Goal: Communication & Community: Connect with others

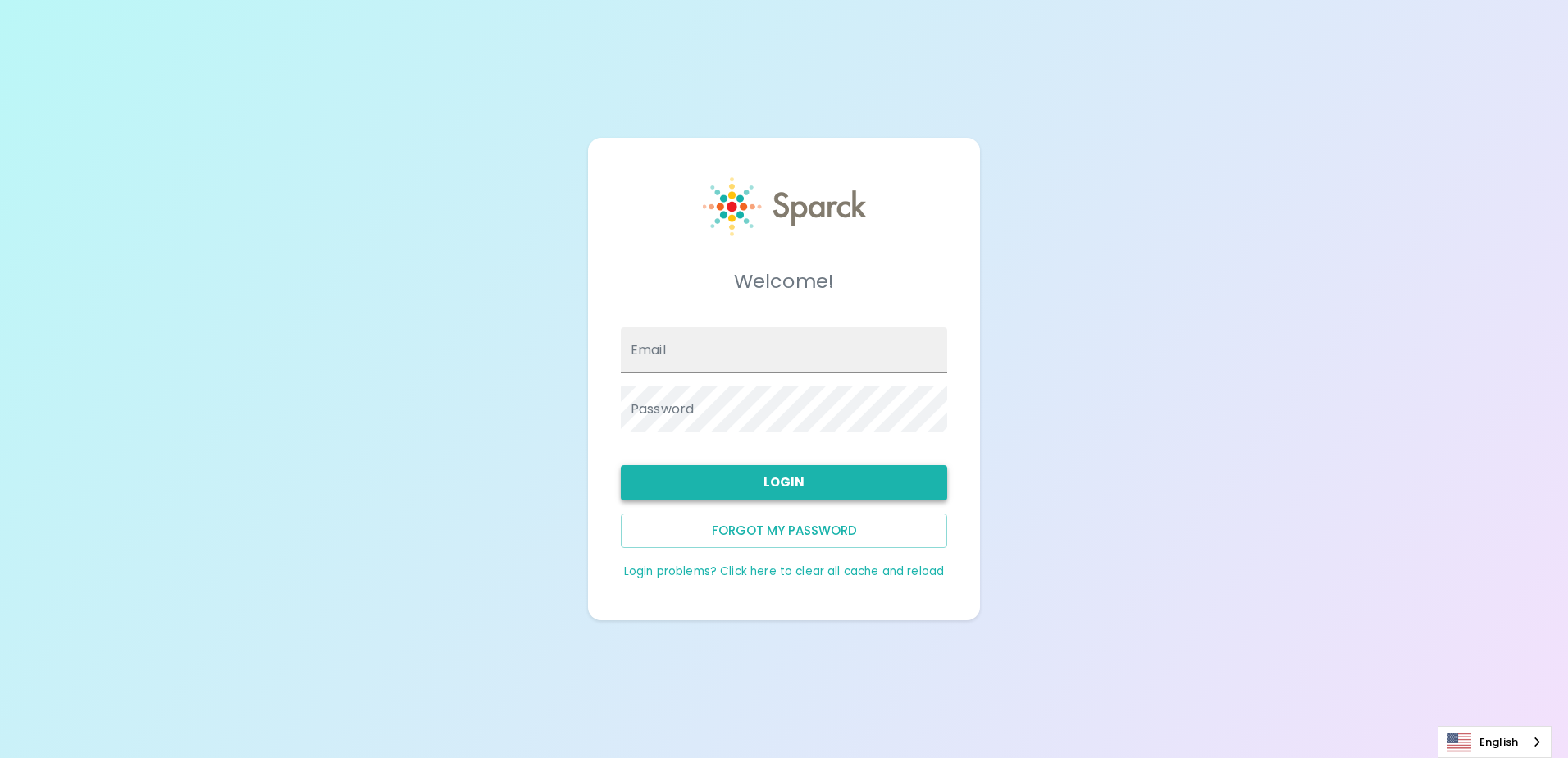
type input "[EMAIL_ADDRESS][DOMAIN_NAME]"
click at [802, 483] on button "Login" at bounding box center [784, 482] width 327 height 34
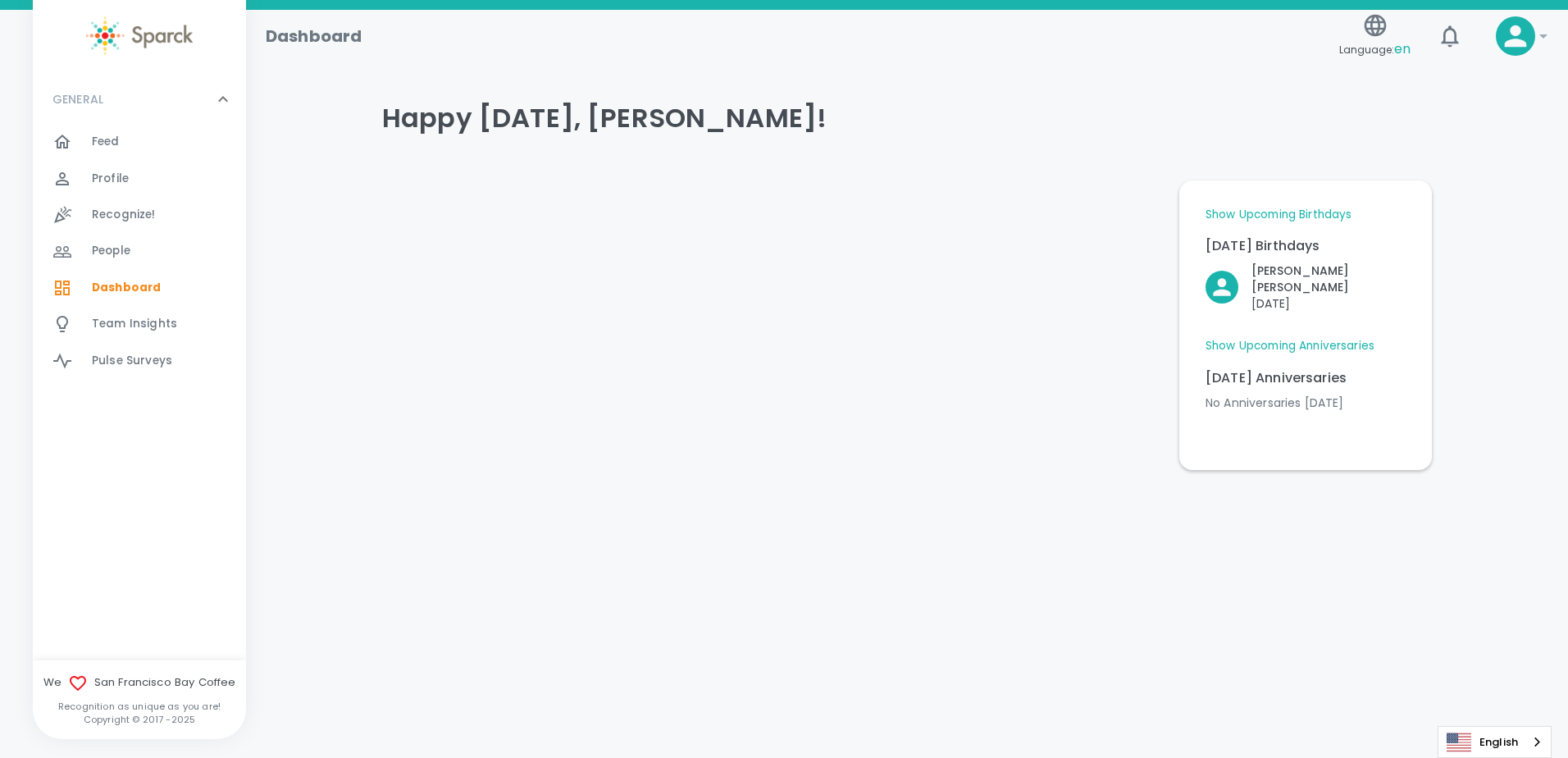
click at [1334, 338] on link "Show Upcoming Anniversaries" at bounding box center [1289, 346] width 169 height 16
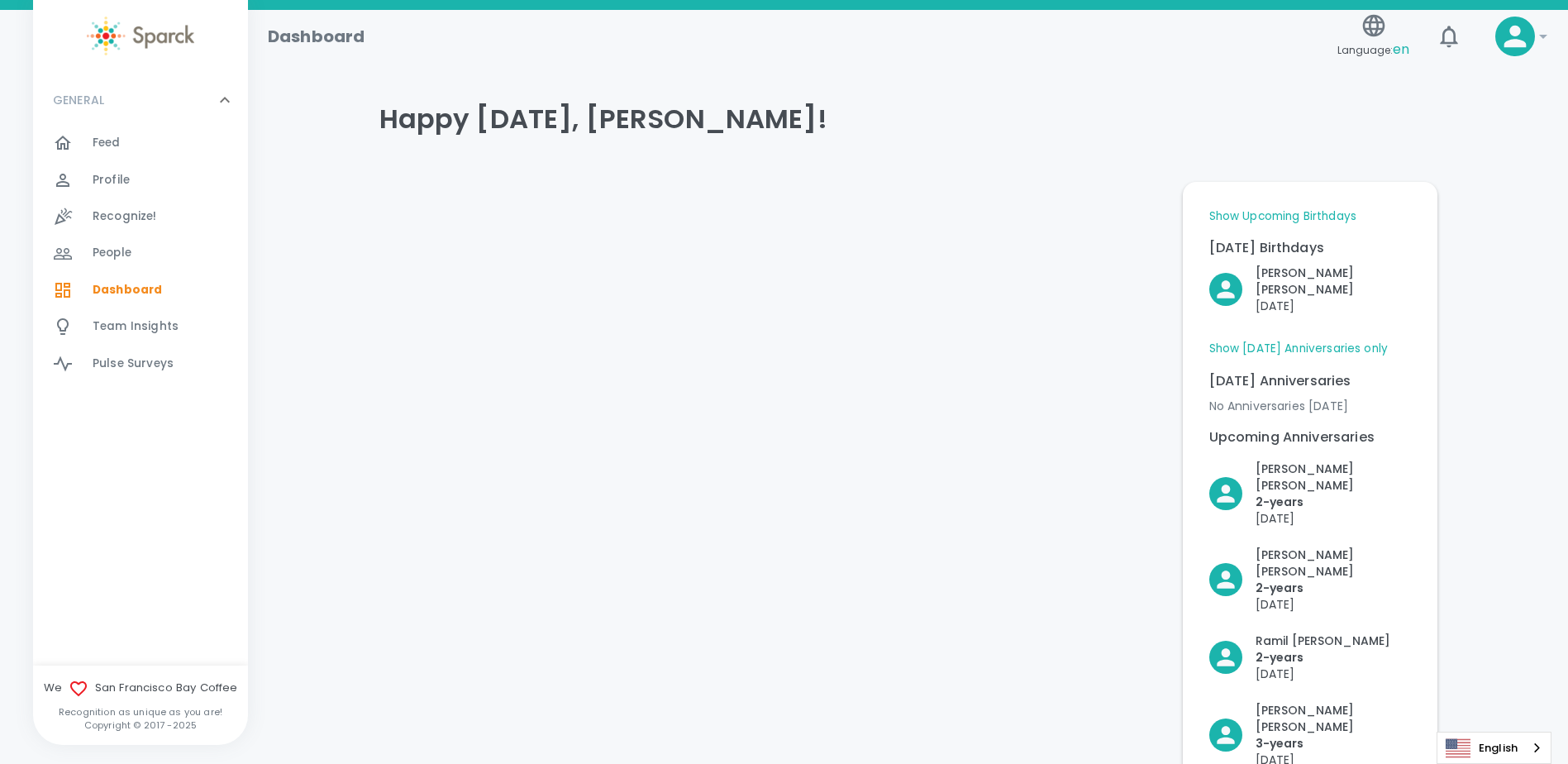
click at [1332, 213] on link "Show Upcoming Birthdays" at bounding box center [1283, 216] width 147 height 16
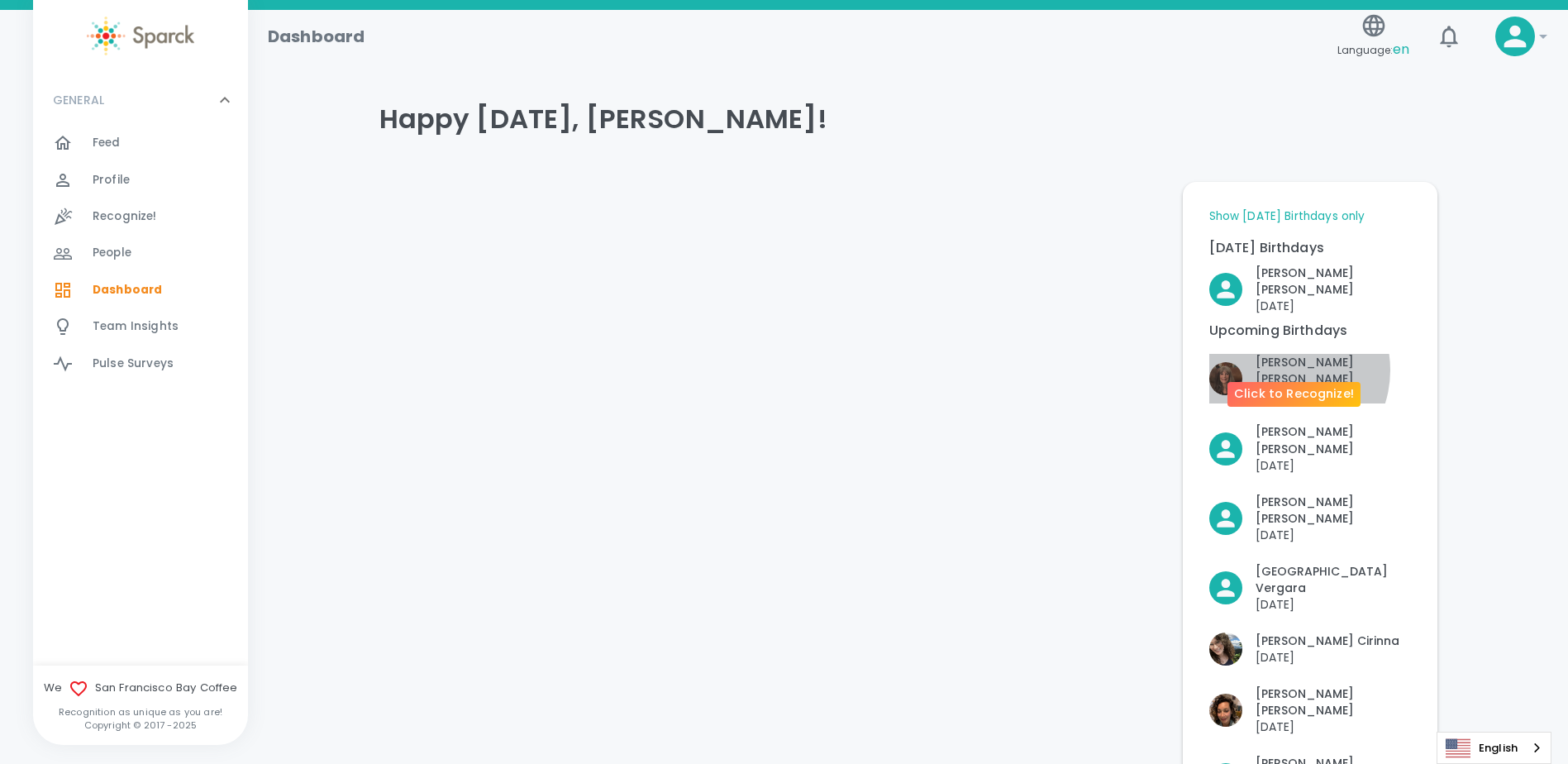
click at [1278, 353] on p "[PERSON_NAME]" at bounding box center [1333, 370] width 156 height 33
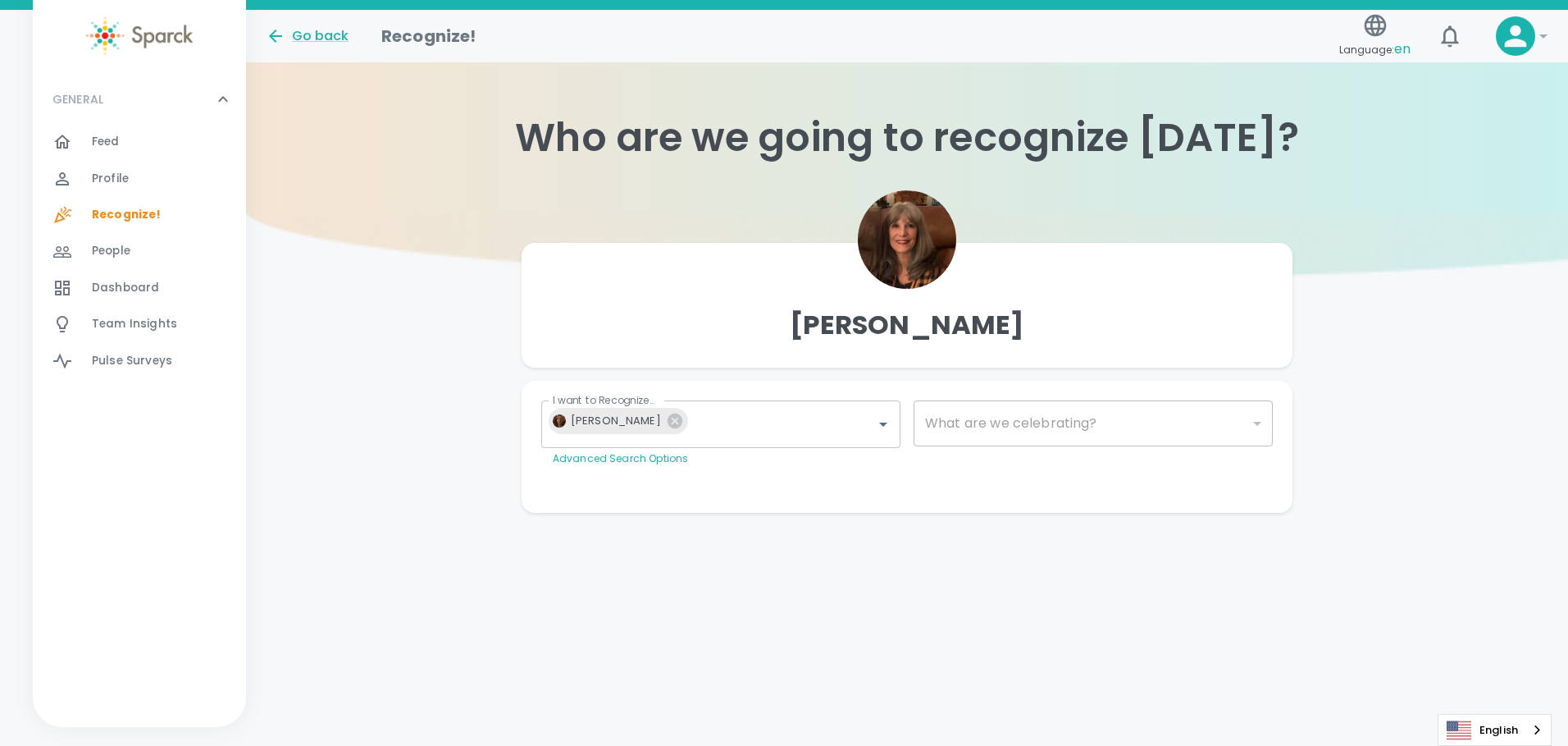
type input "2072"
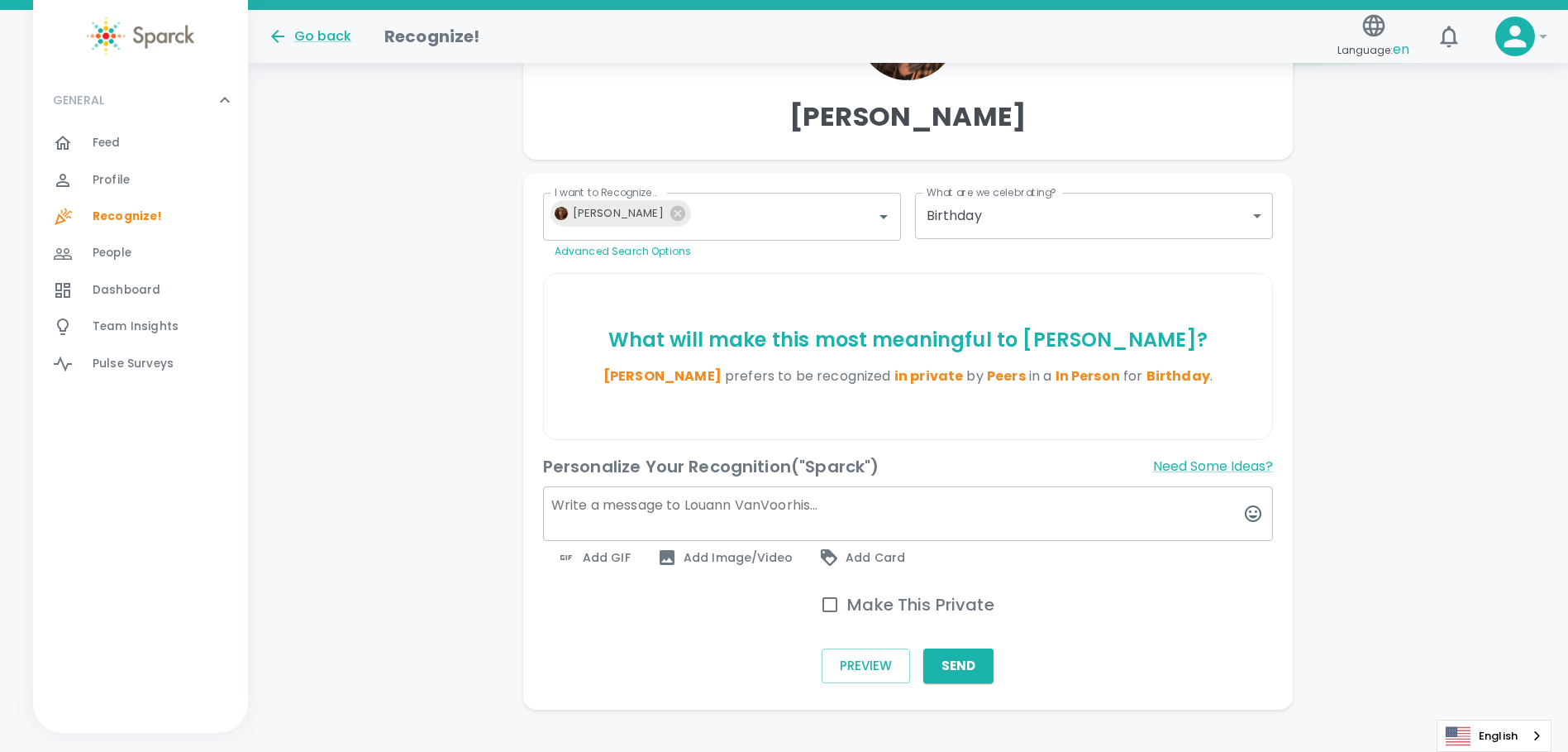
scroll to position [235, 0]
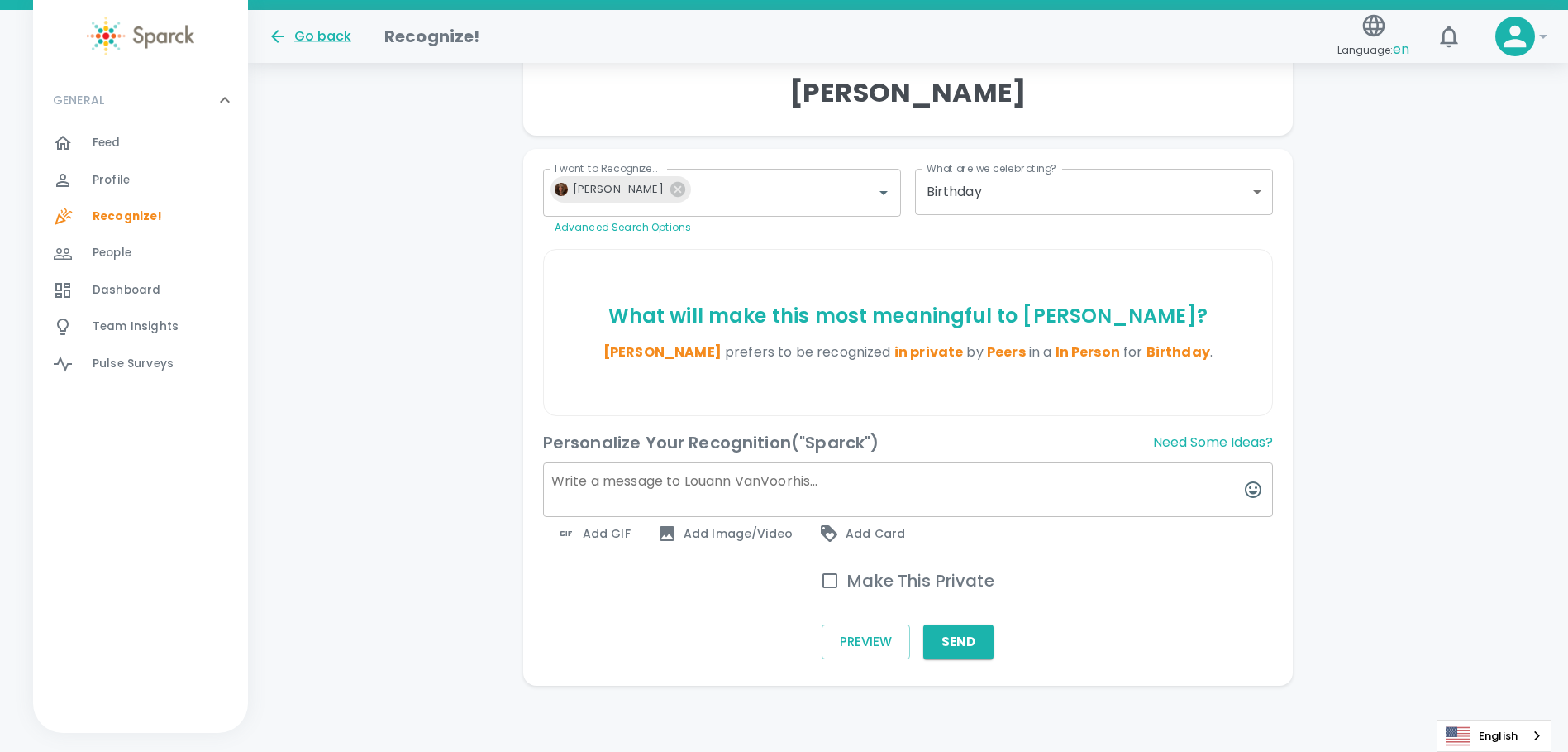
click at [105, 134] on span "Feed 0" at bounding box center [106, 143] width 29 height 23
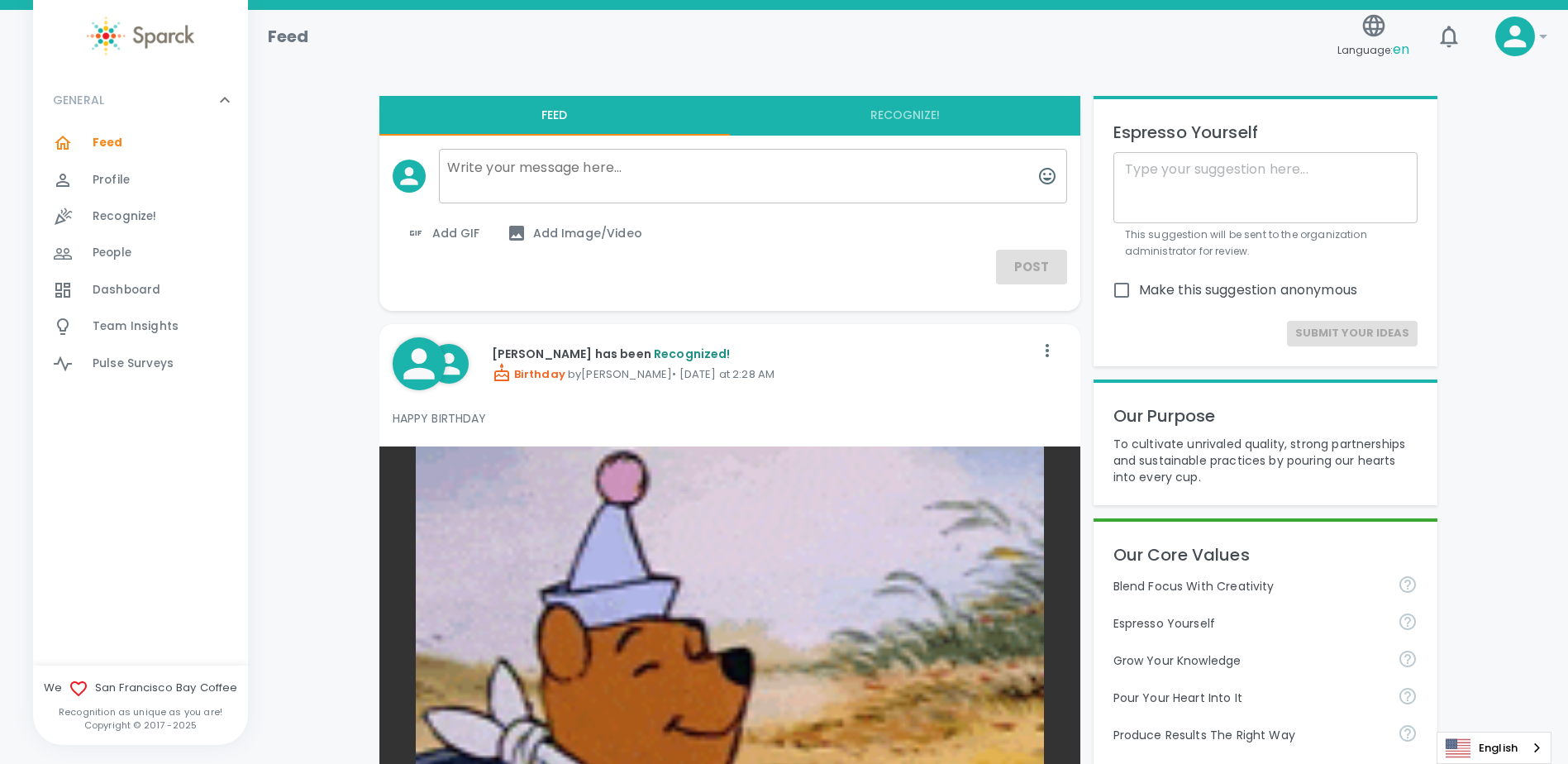
click at [172, 222] on div "Recognize! 0" at bounding box center [170, 216] width 156 height 23
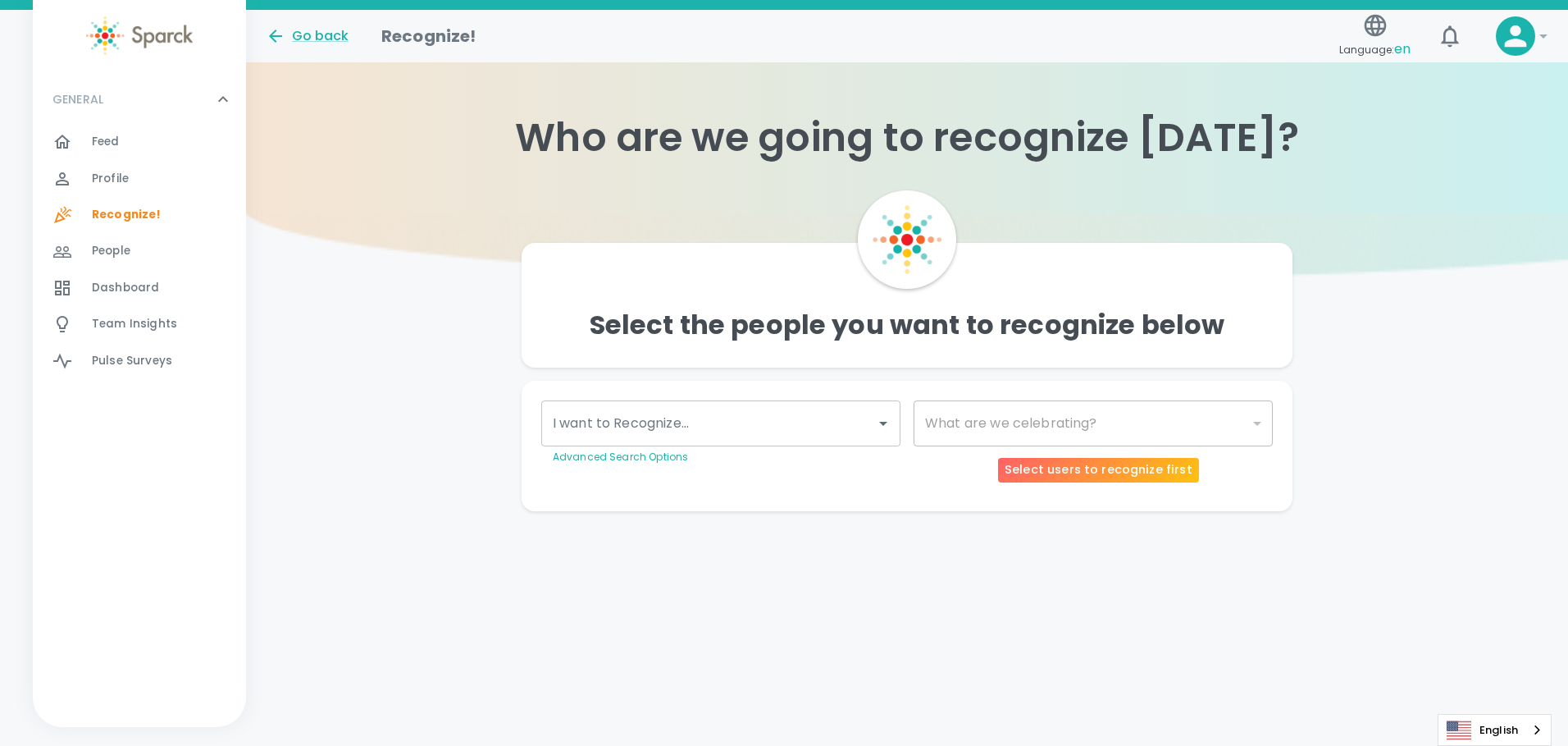
click at [1267, 418] on div "​" at bounding box center [1093, 424] width 359 height 46
click at [139, 248] on div "People 0" at bounding box center [169, 250] width 154 height 23
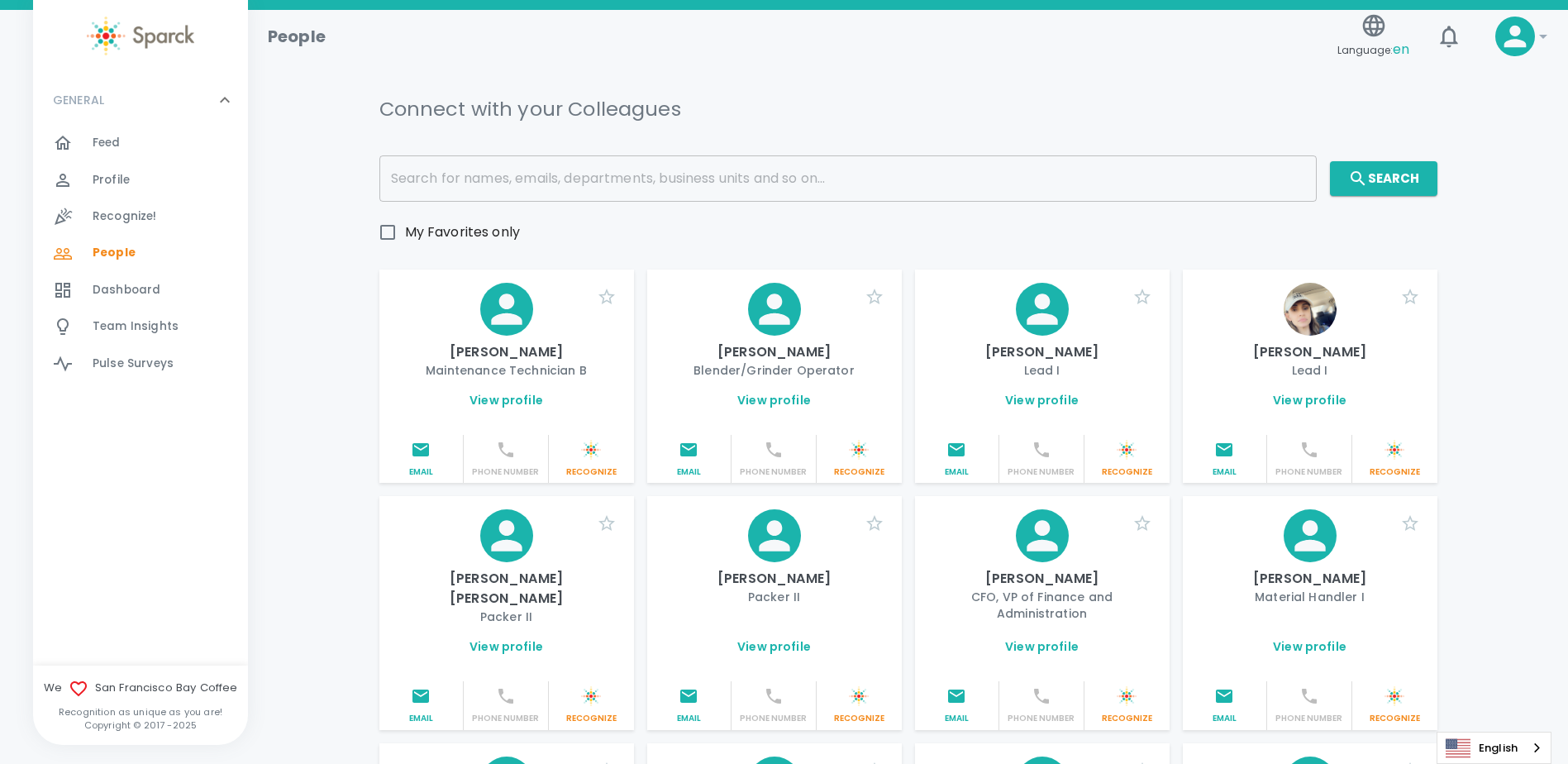
click at [116, 183] on span "Profile" at bounding box center [111, 180] width 37 height 16
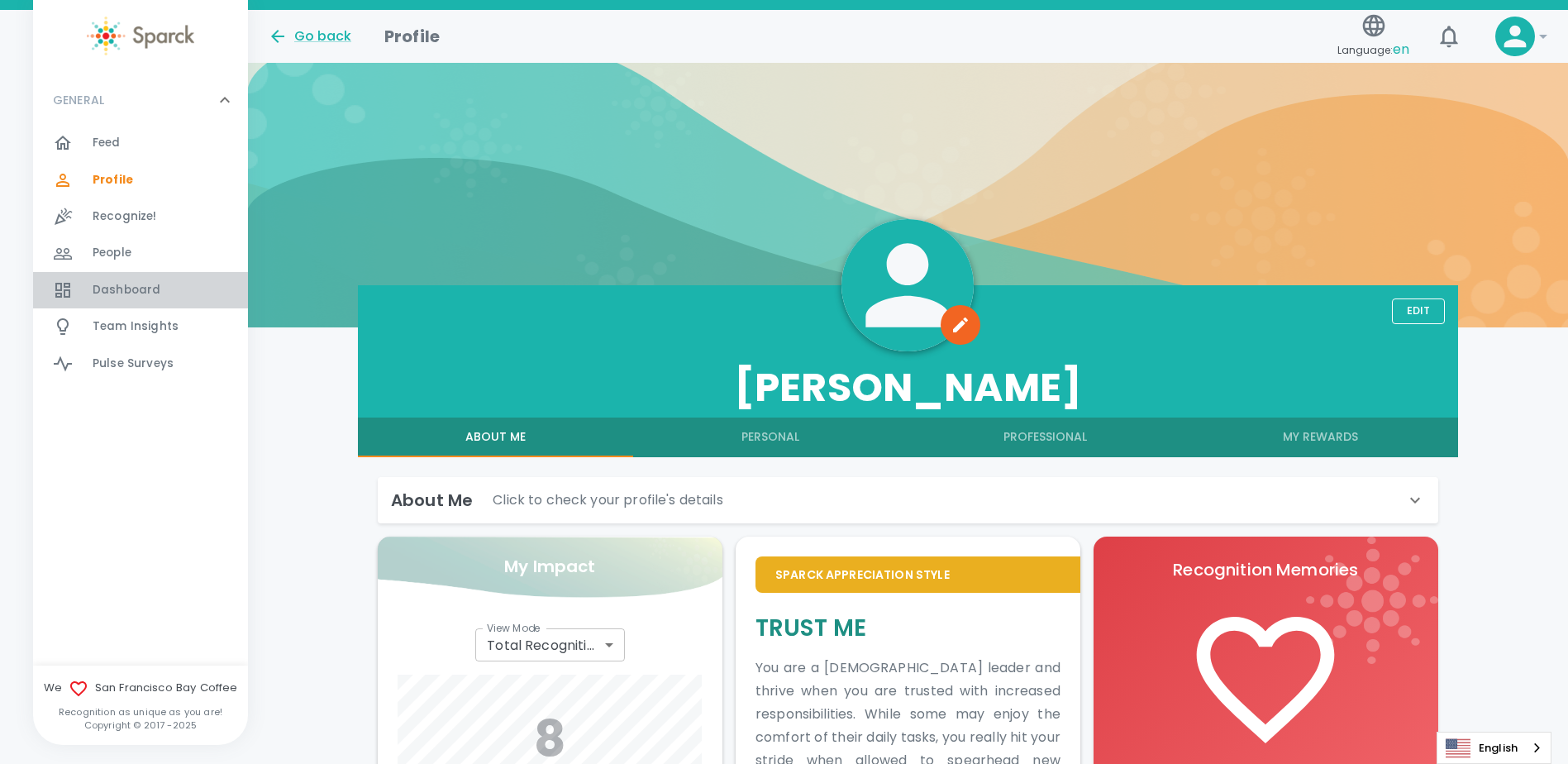
click at [153, 283] on span "Dashboard" at bounding box center [126, 290] width 67 height 16
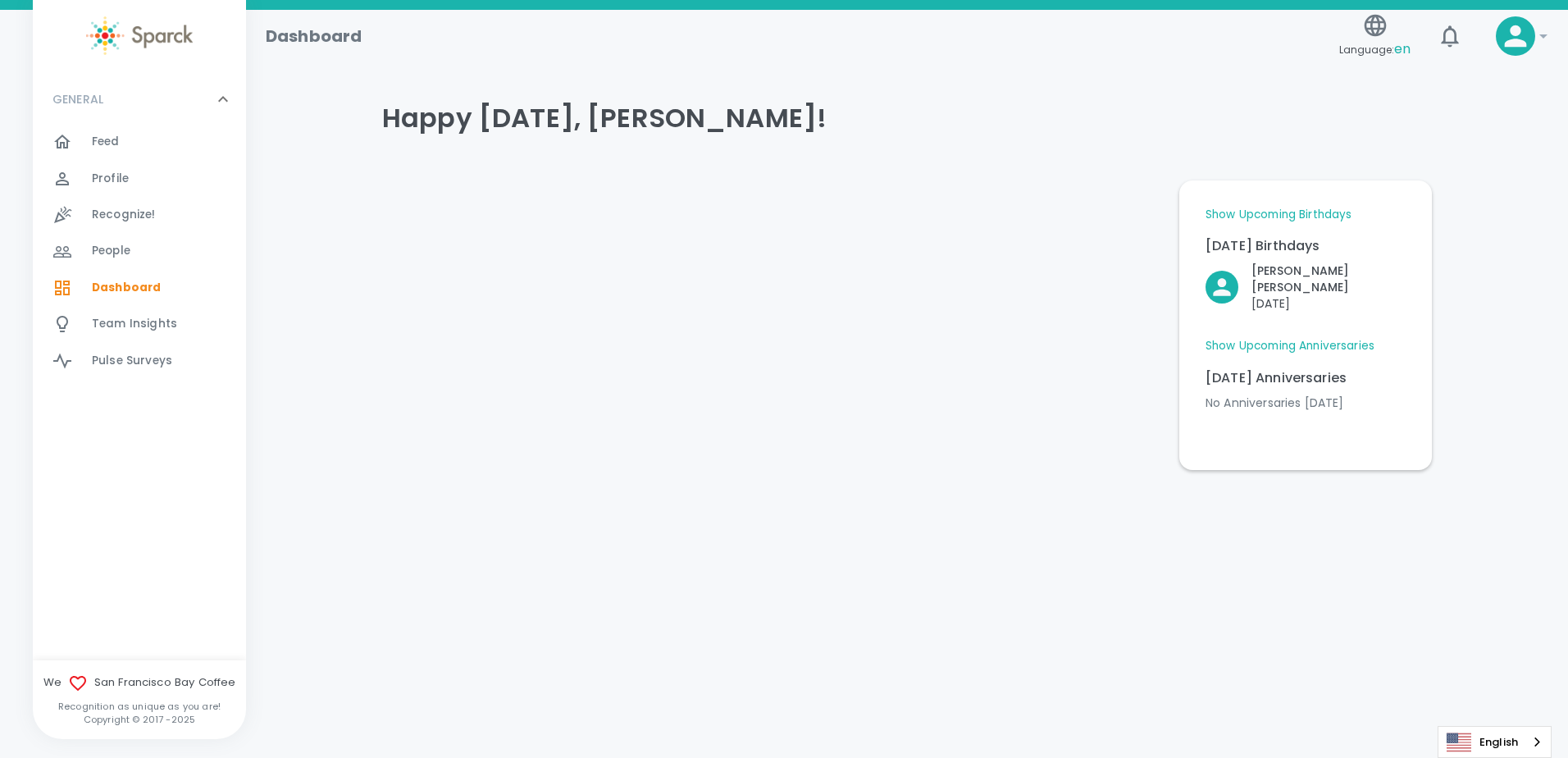
click at [1290, 216] on link "Show Upcoming Birthdays" at bounding box center [1278, 214] width 146 height 16
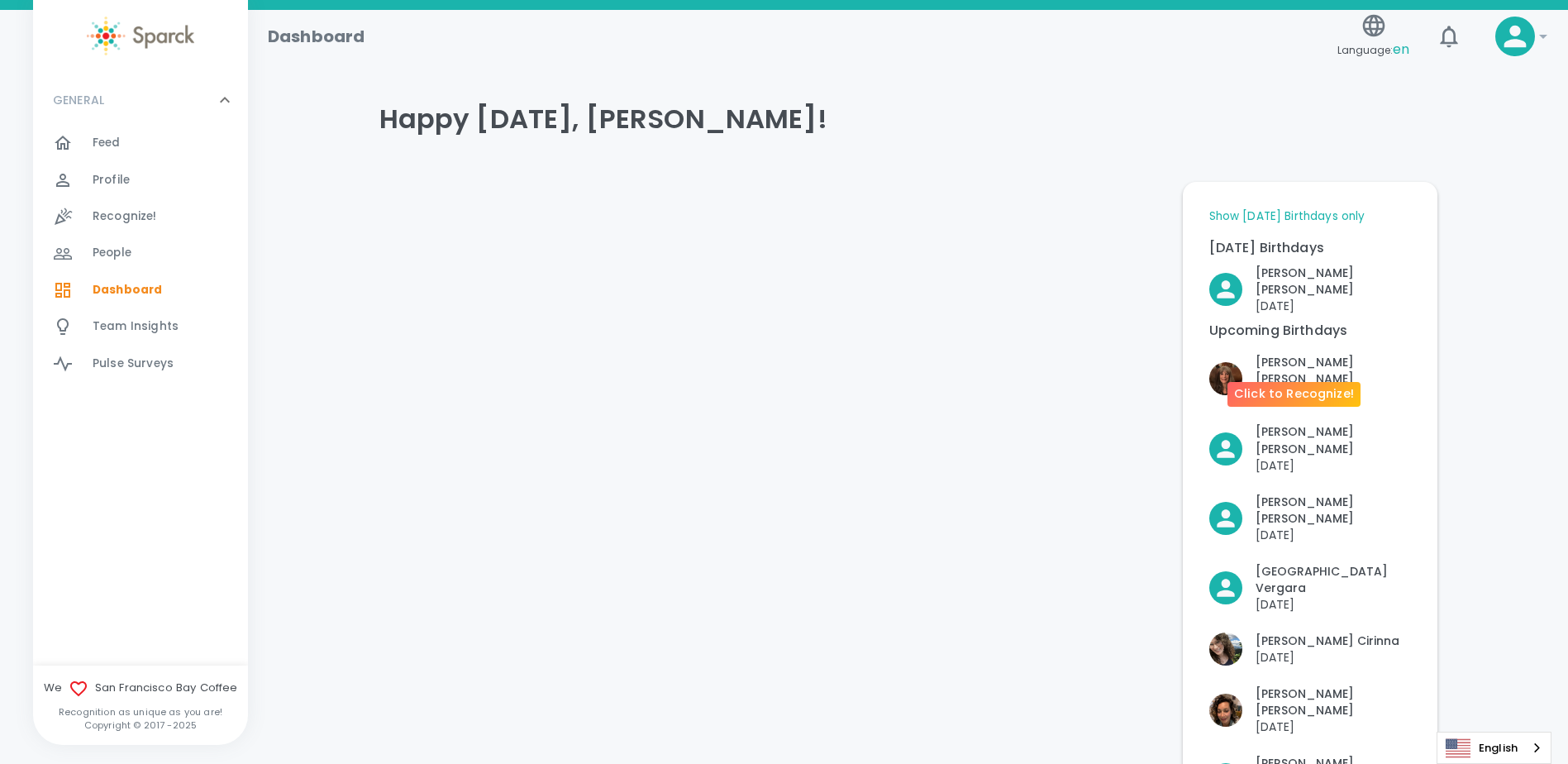
click at [1292, 387] on p "[DATE]" at bounding box center [1333, 395] width 156 height 16
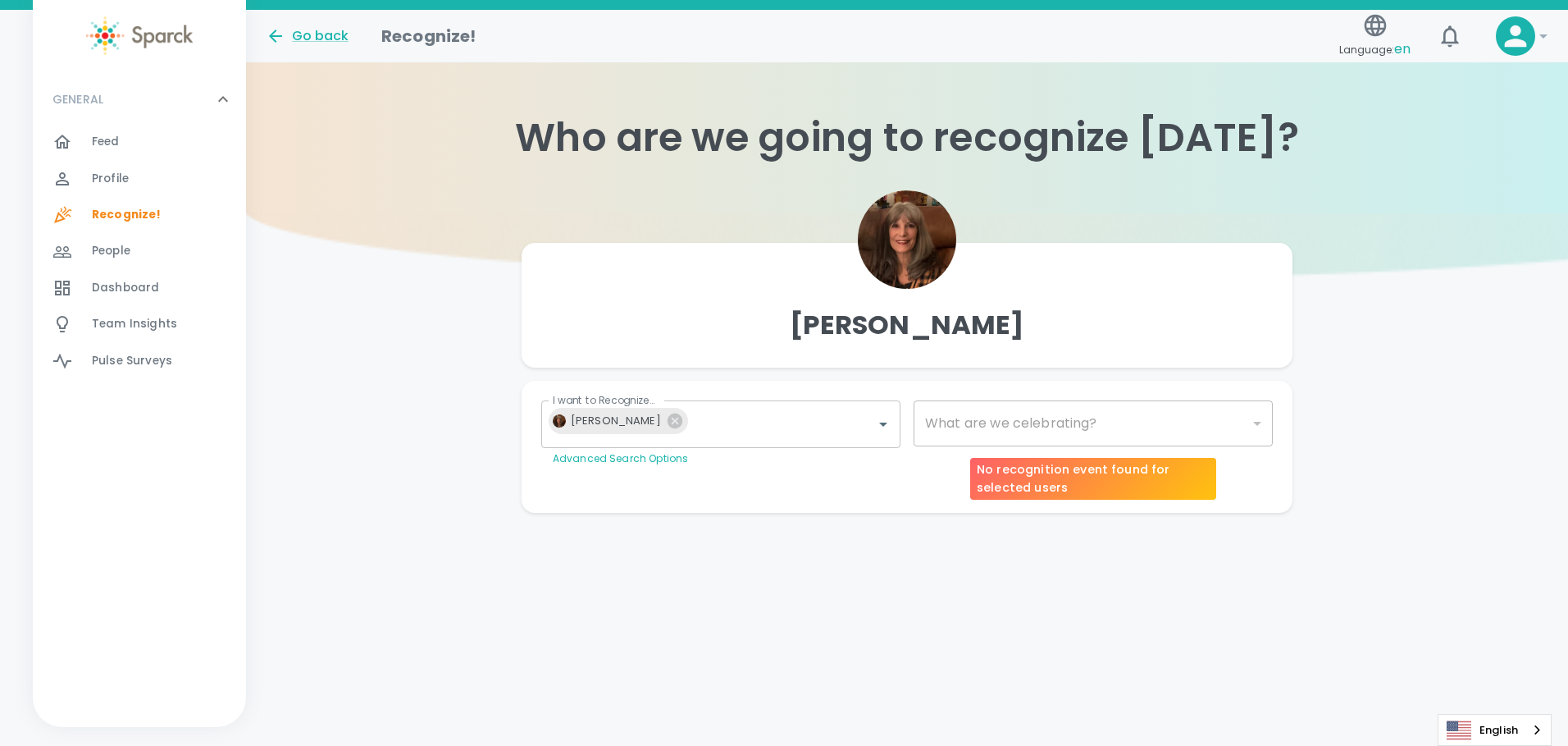
click at [1219, 429] on div "​" at bounding box center [1093, 424] width 359 height 46
click at [1261, 422] on div "​" at bounding box center [1093, 424] width 359 height 46
type input "2072"
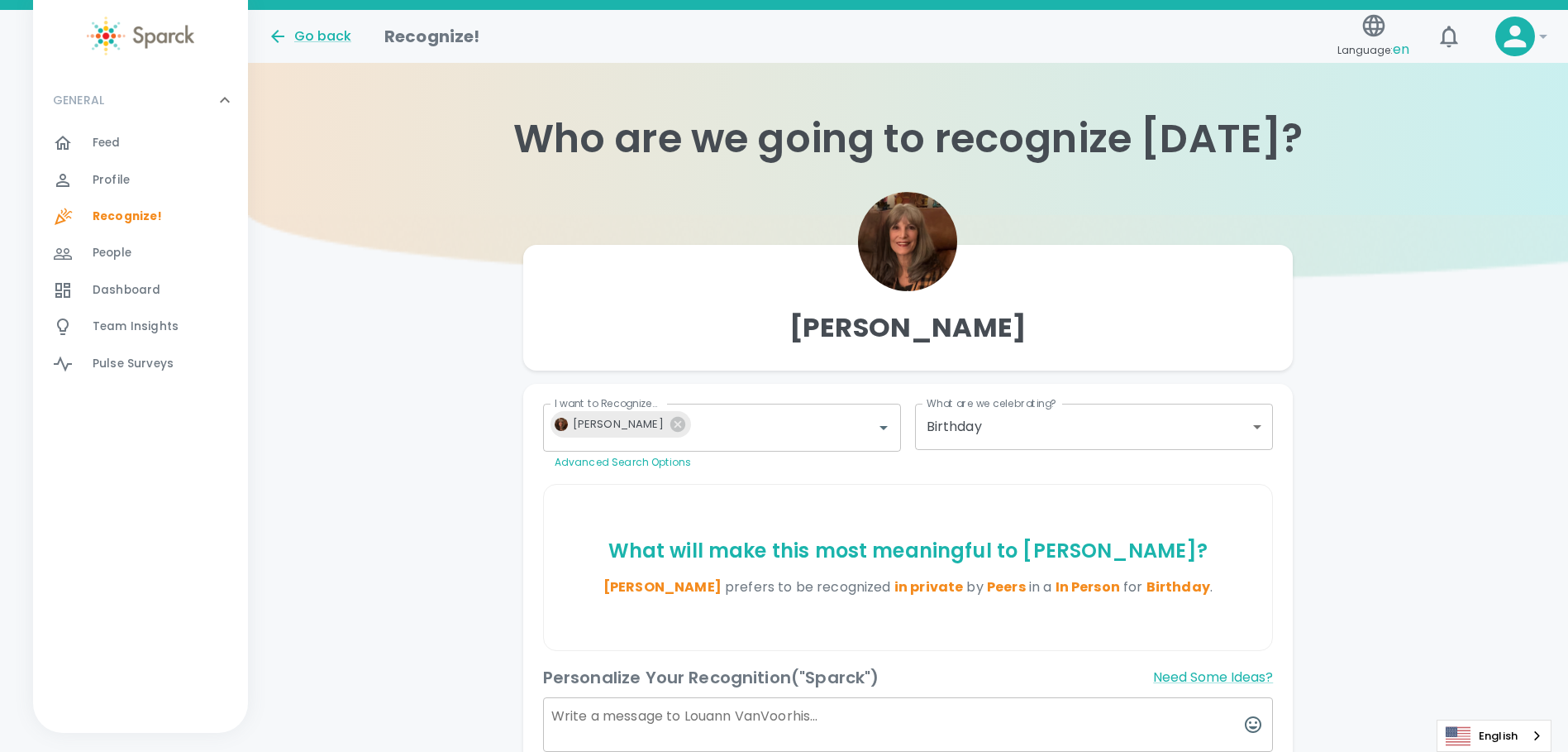
click at [1429, 395] on div "[PERSON_NAME] I want to Recognize... [PERSON_NAME] I want to Recognize... Advan…" at bounding box center [908, 568] width 1320 height 705
click at [126, 134] on div "Feed 0" at bounding box center [170, 143] width 156 height 23
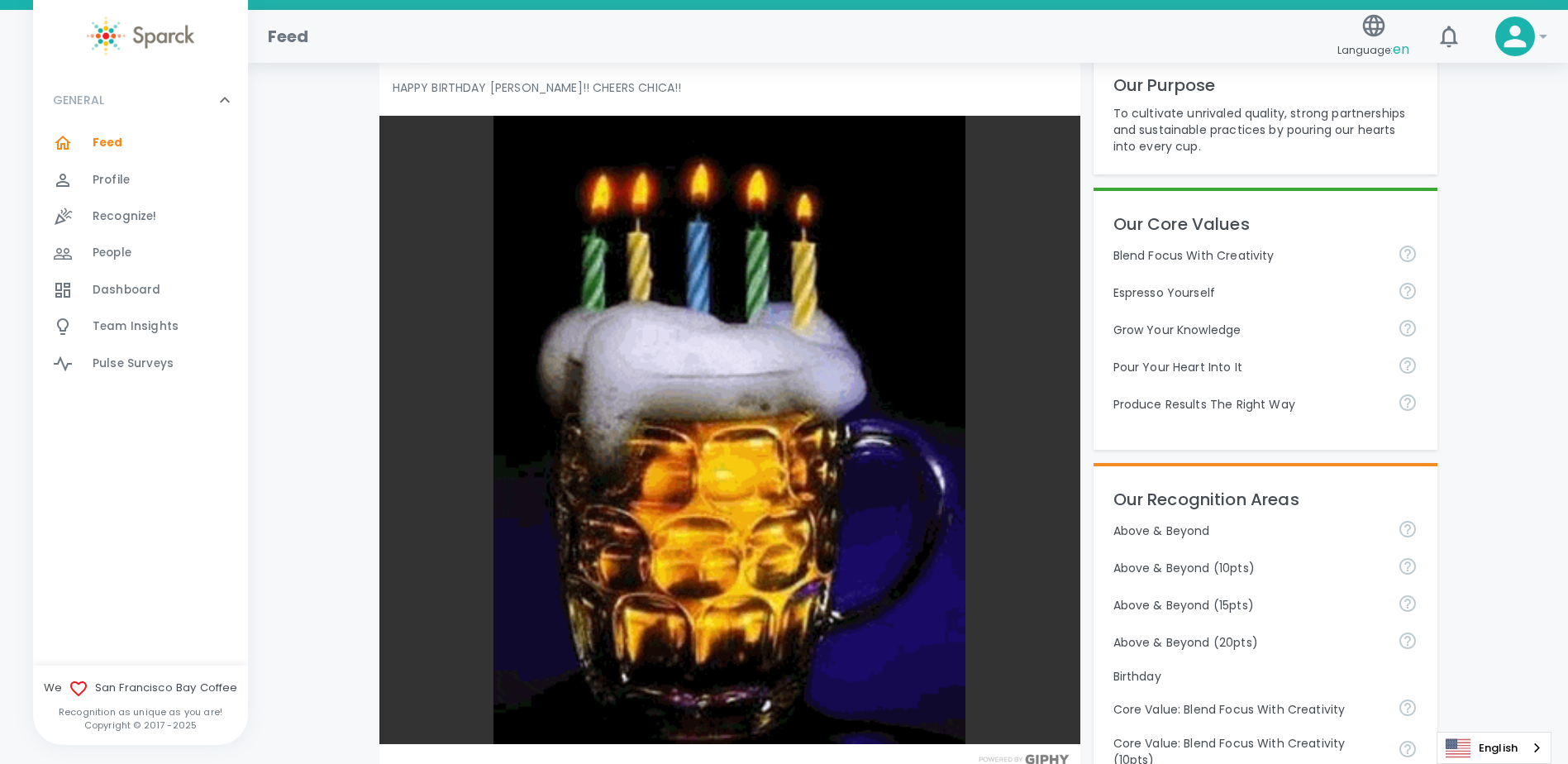
scroll to position [661, 0]
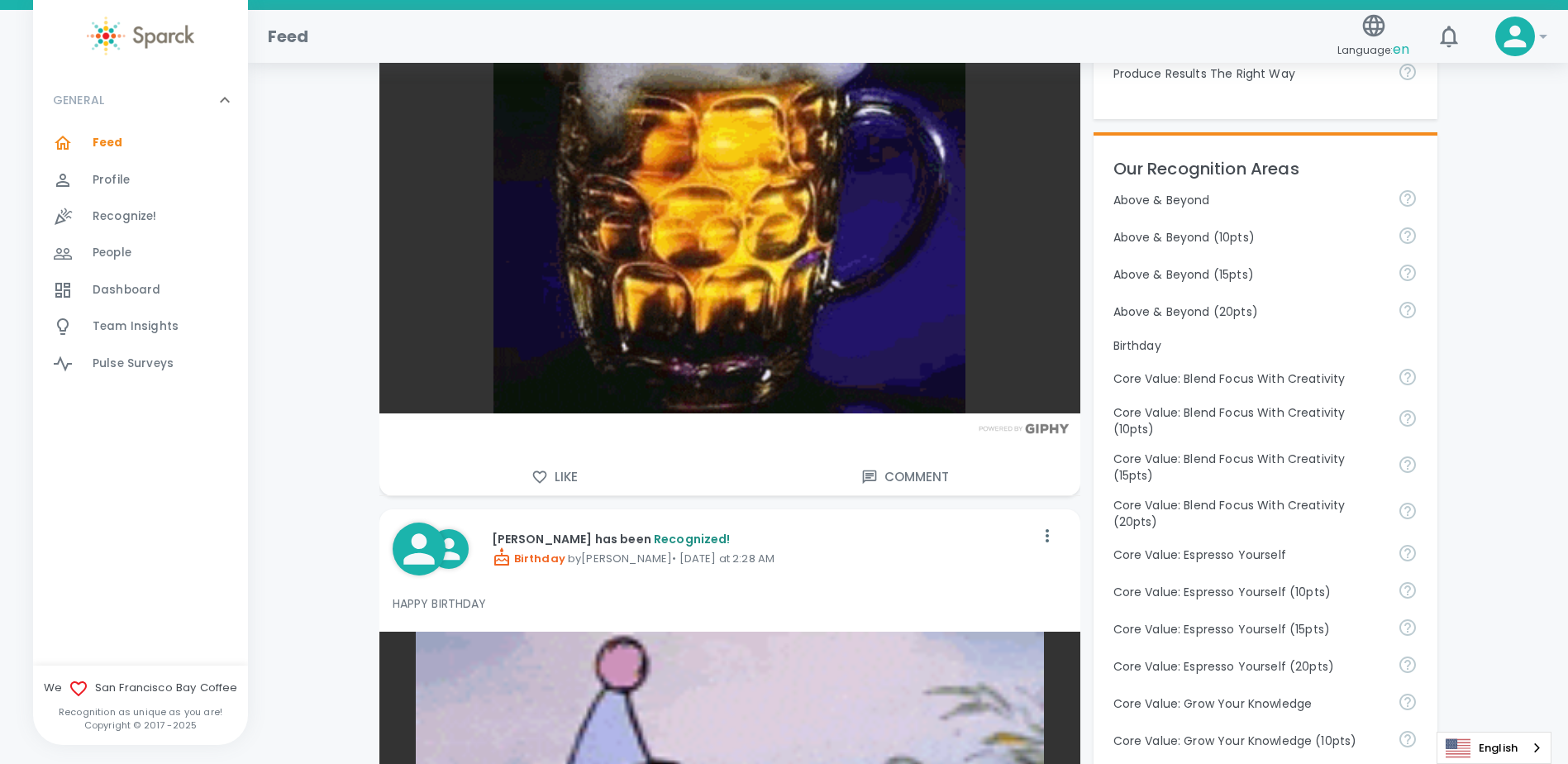
click at [553, 471] on button "Like" at bounding box center [555, 477] width 351 height 35
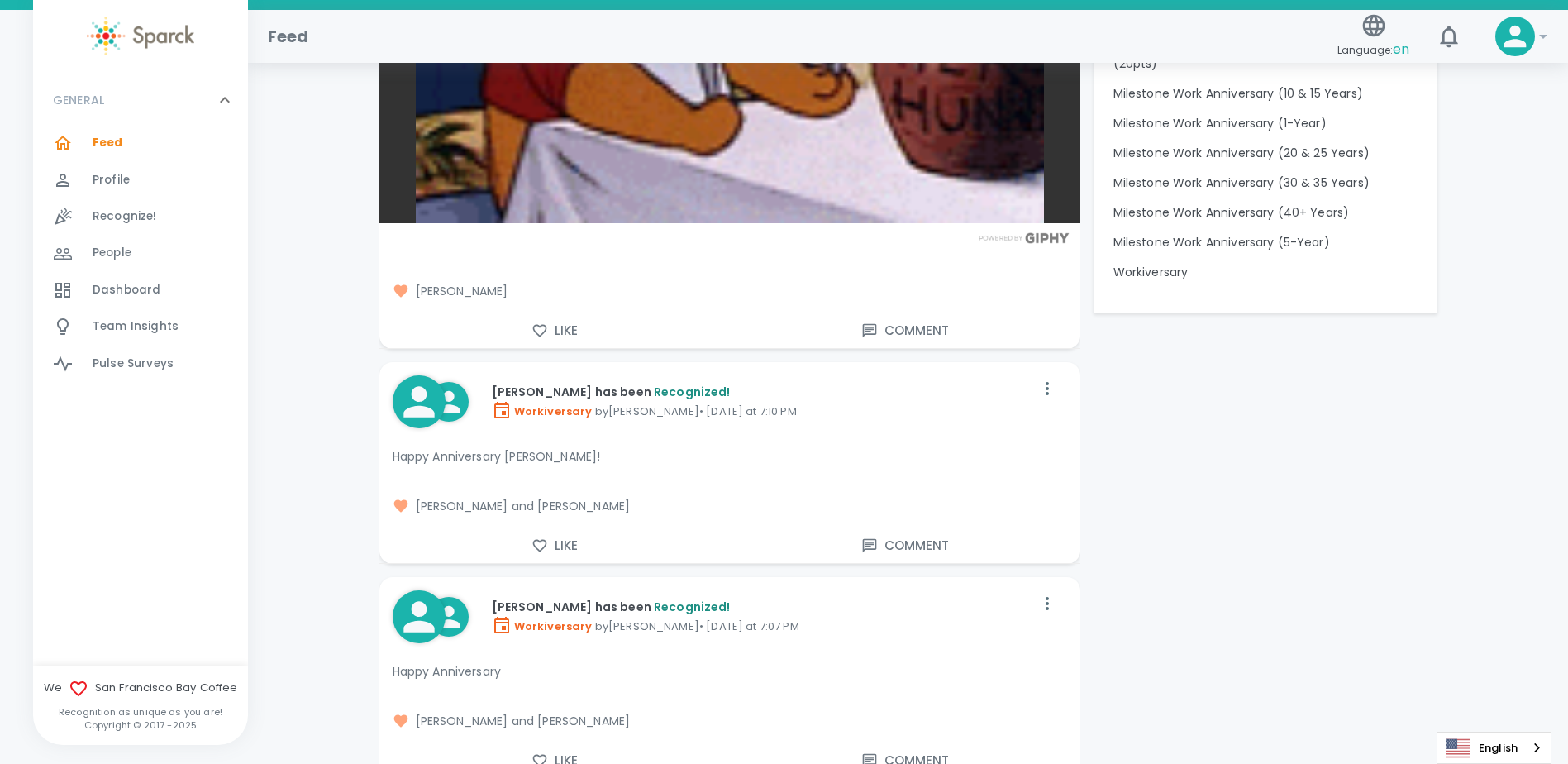
scroll to position [1901, 0]
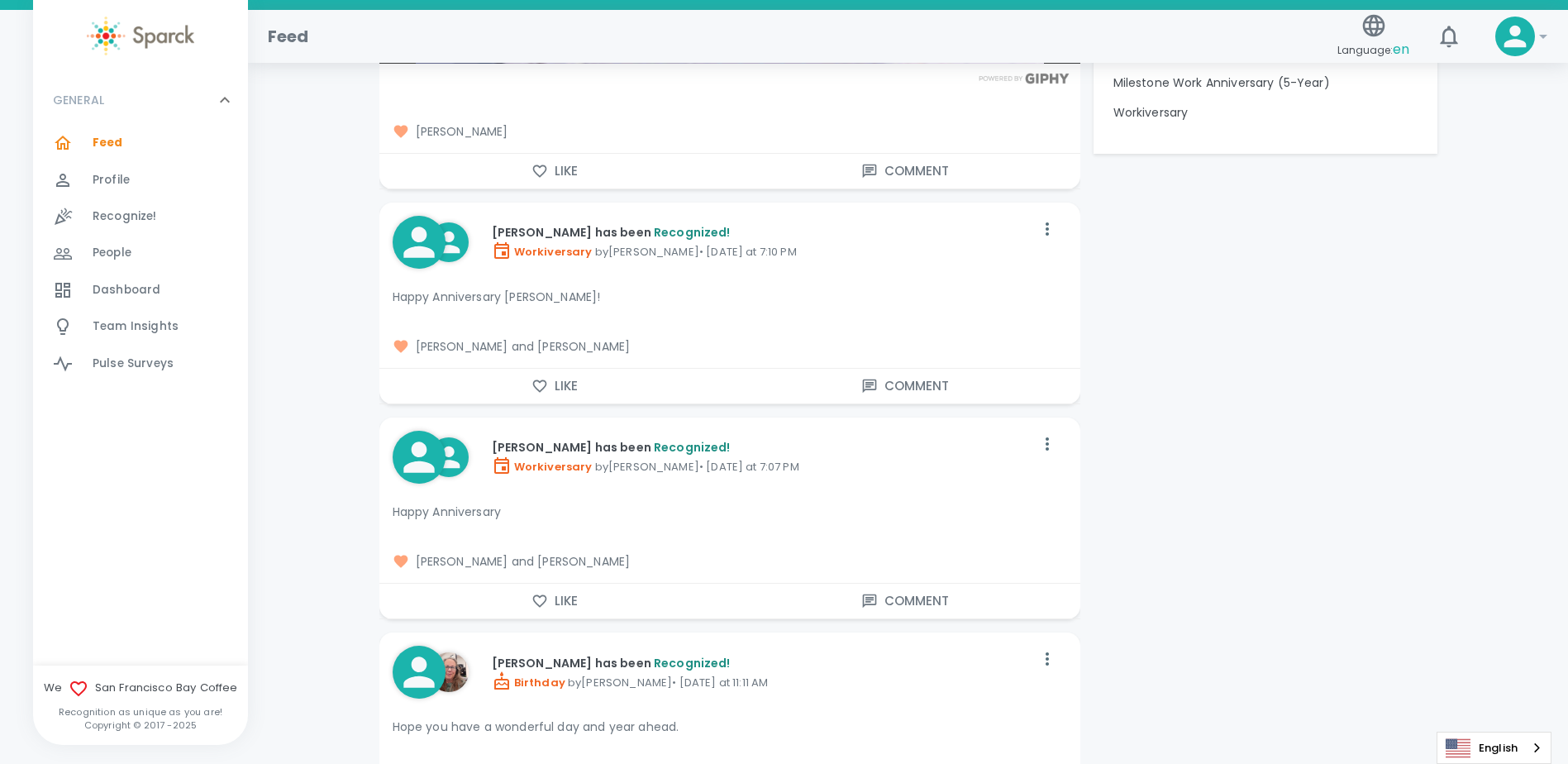
click at [584, 381] on button "Like" at bounding box center [555, 386] width 351 height 35
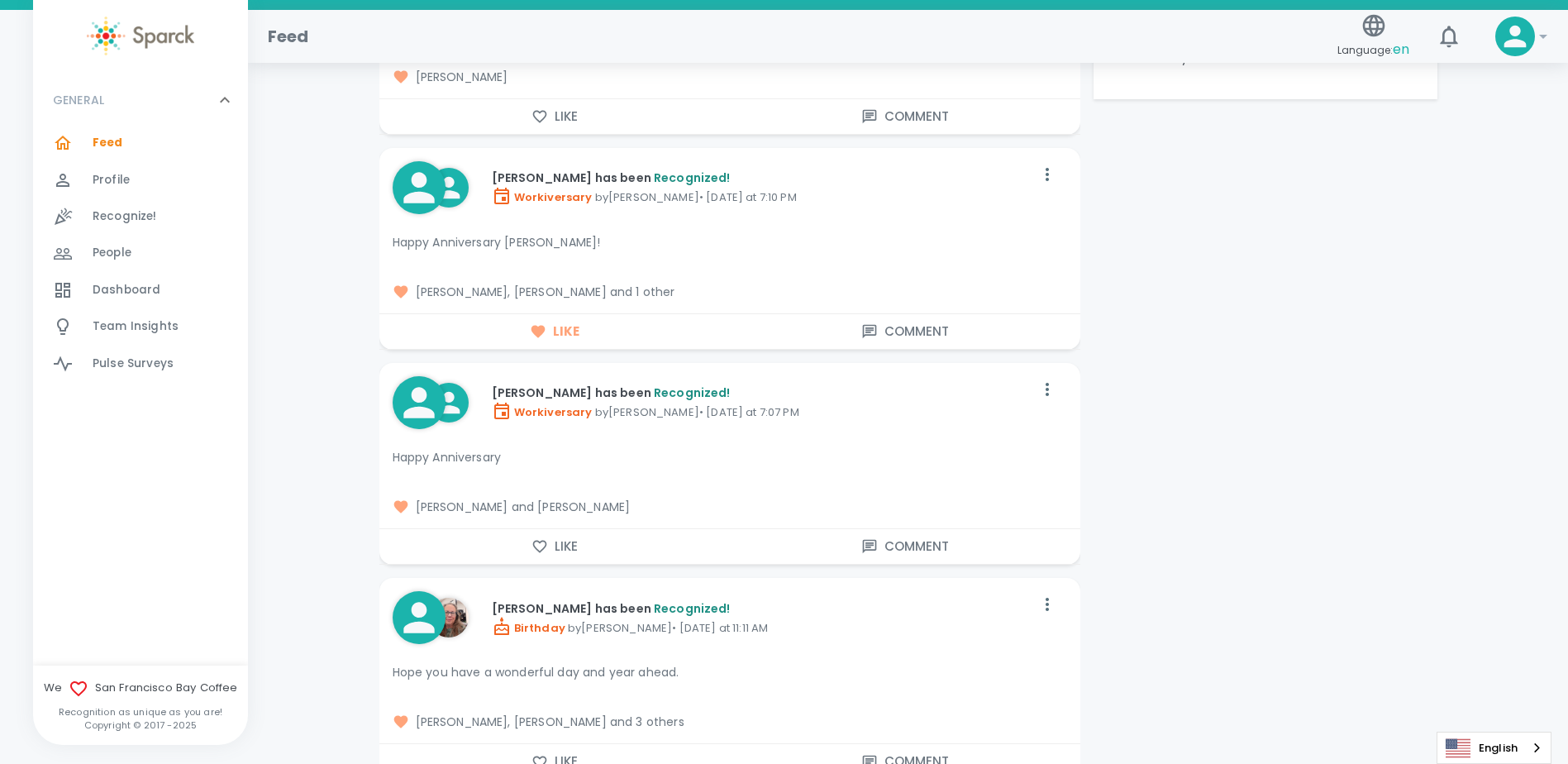
scroll to position [1984, 0]
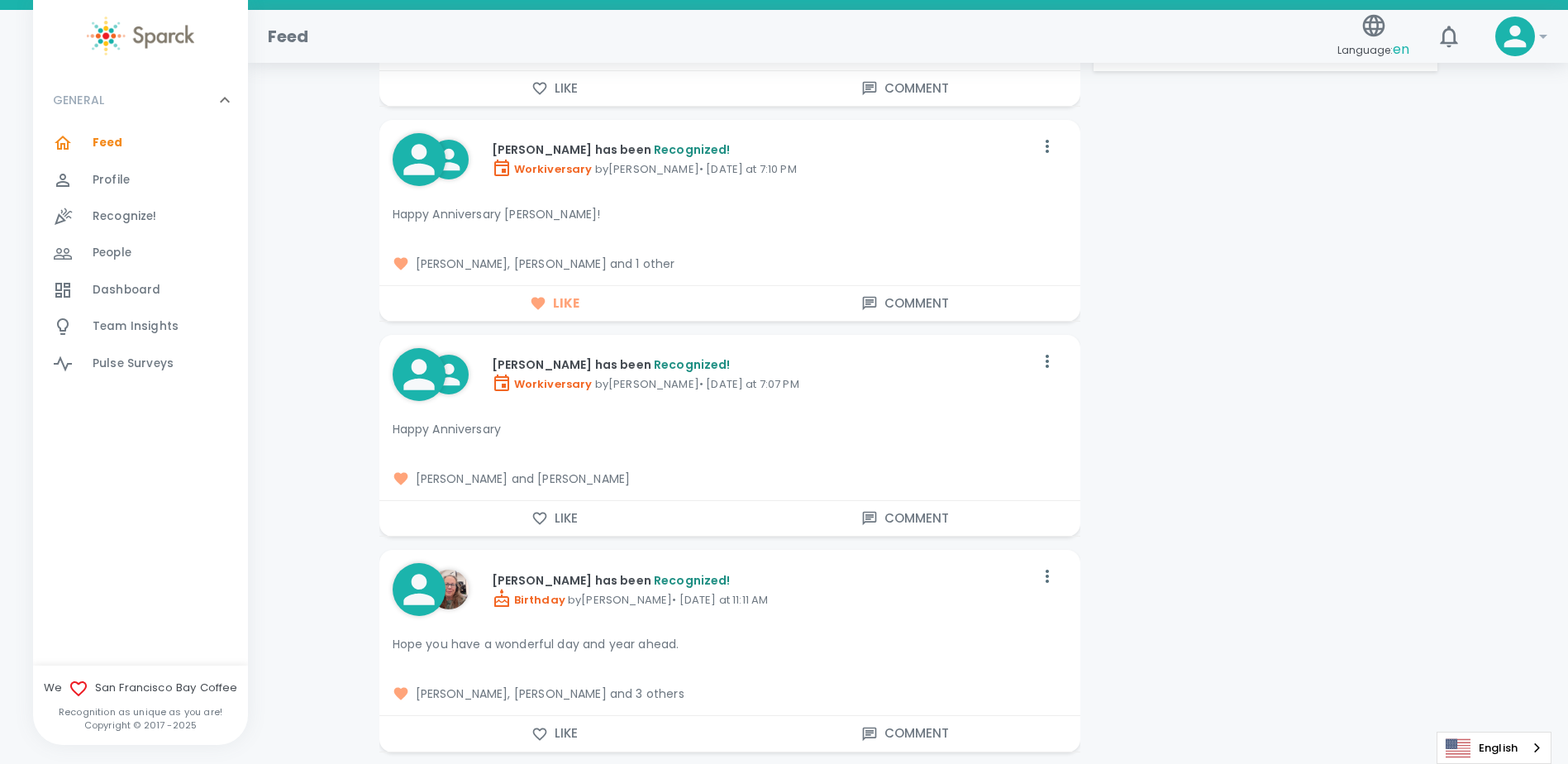
click at [578, 515] on button "Like" at bounding box center [555, 519] width 351 height 35
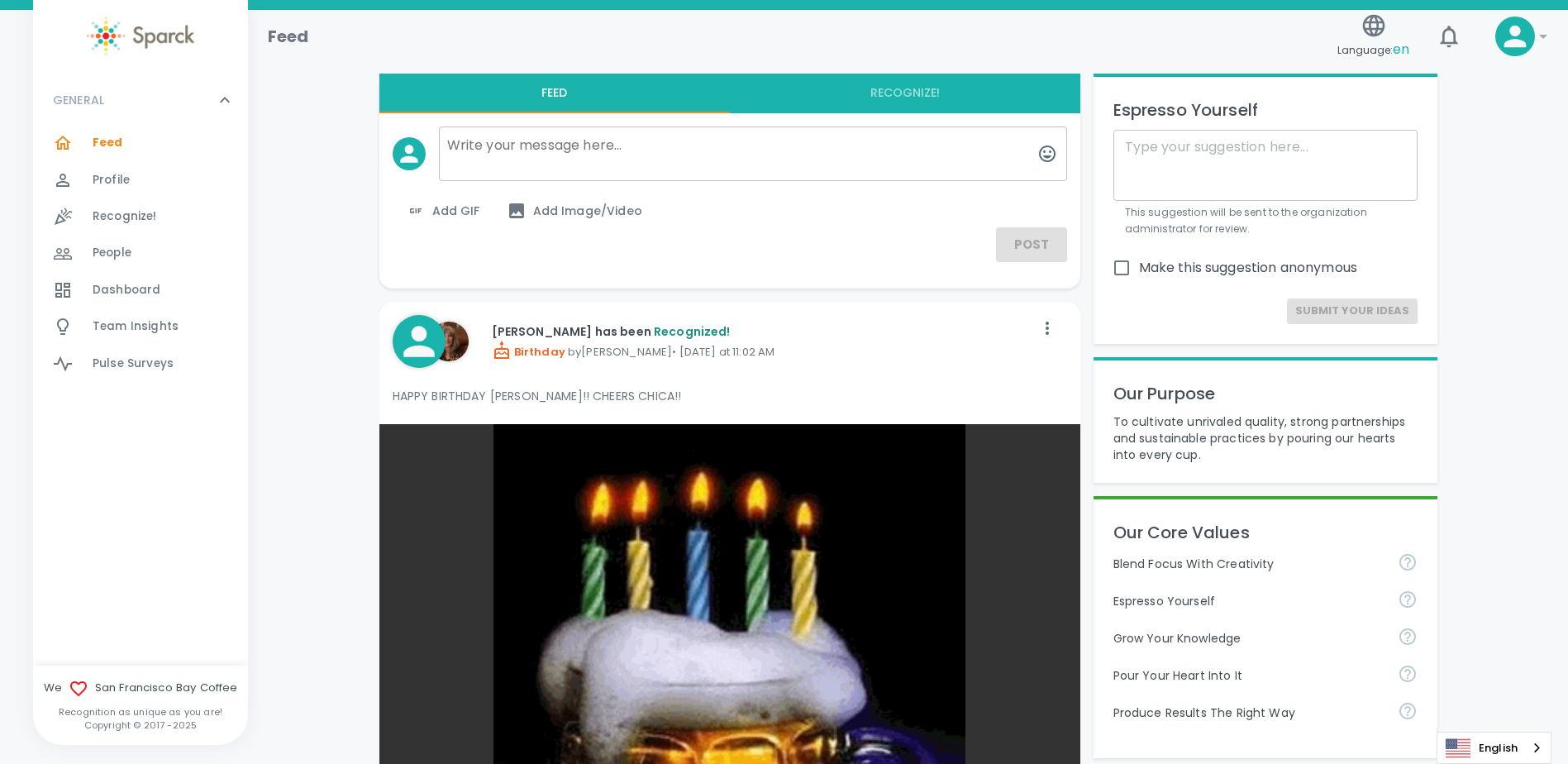
scroll to position [0, 0]
